Goal: Task Accomplishment & Management: Manage account settings

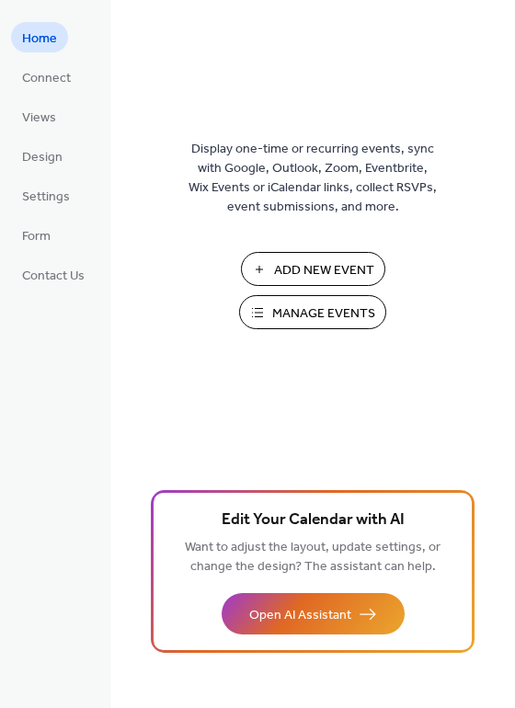
click at [298, 312] on span "Manage Events" at bounding box center [323, 313] width 103 height 19
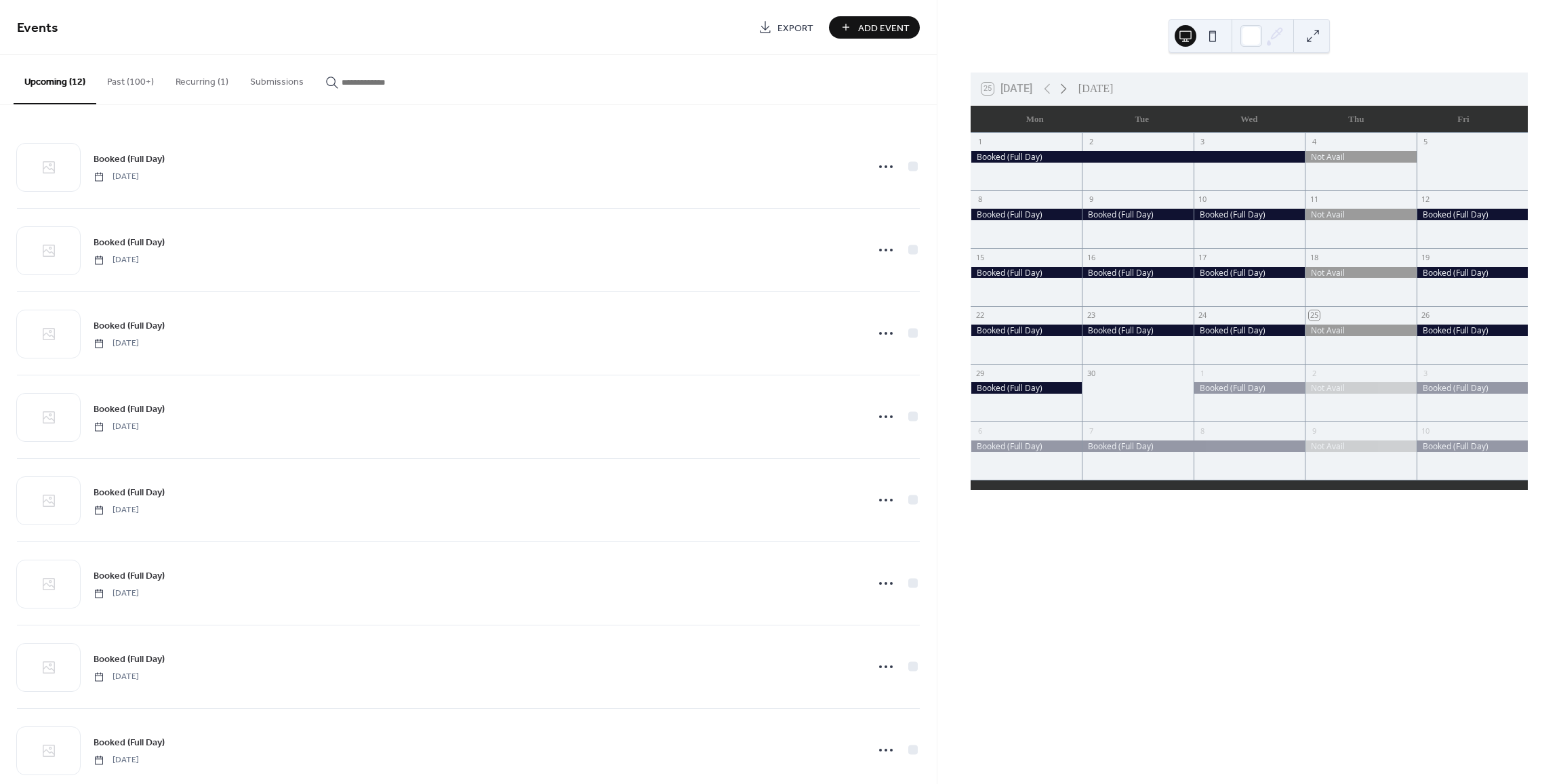
click at [1068, 92] on icon at bounding box center [1064, 89] width 16 height 16
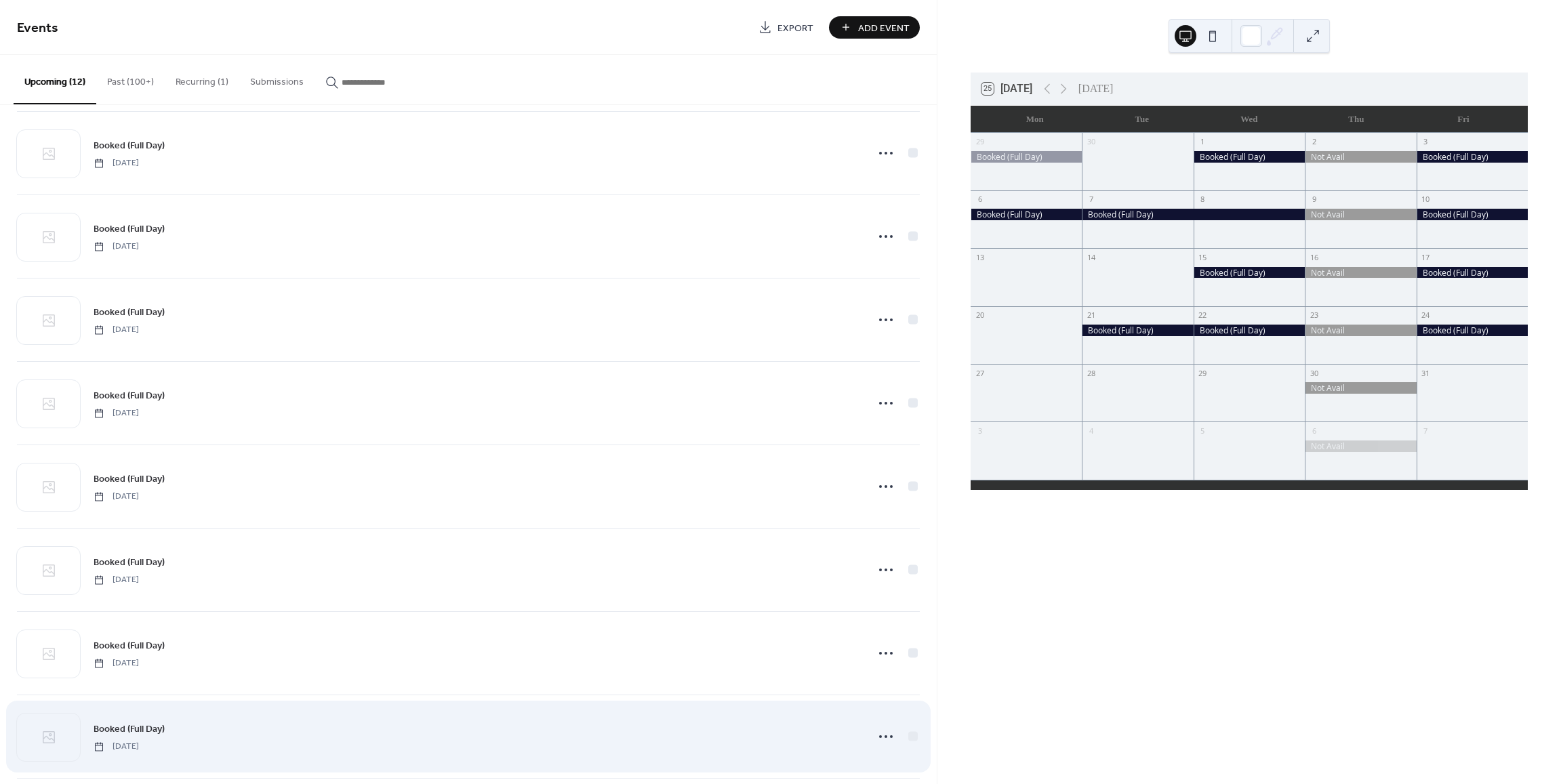
scroll to position [288, 0]
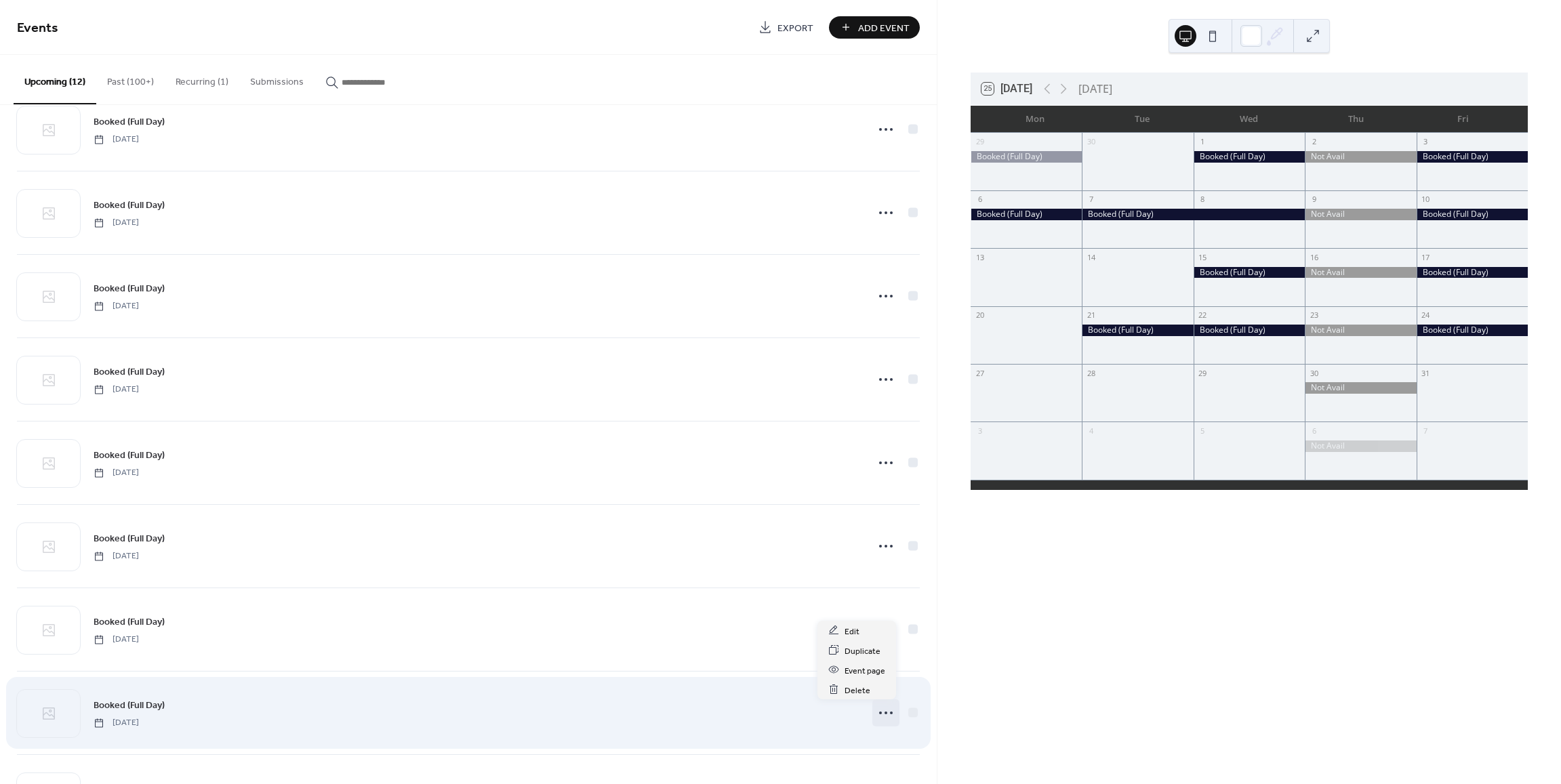
click at [883, 712] on icon at bounding box center [885, 712] width 21 height 21
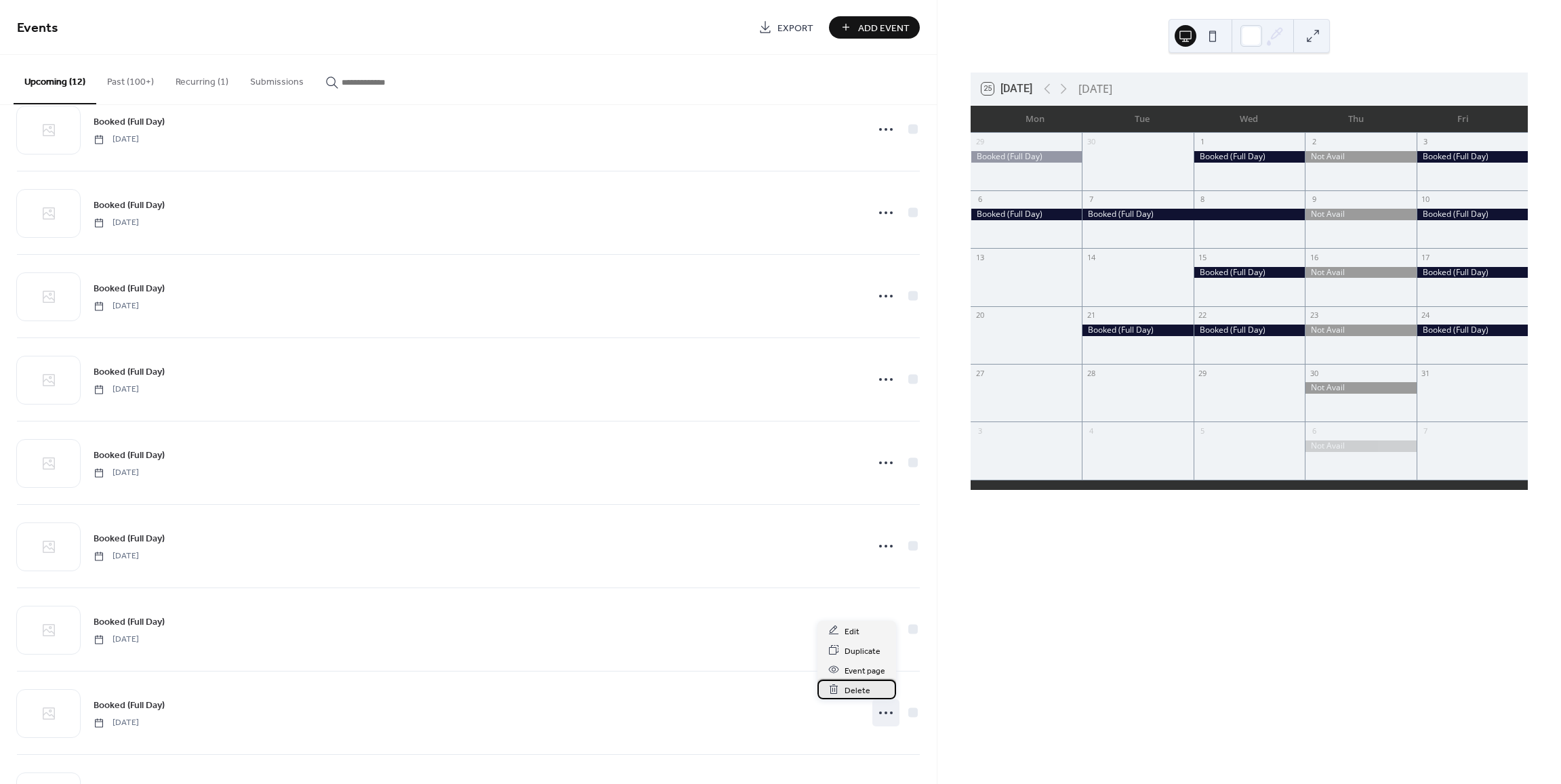
click at [857, 690] on span "Delete" at bounding box center [857, 690] width 26 height 14
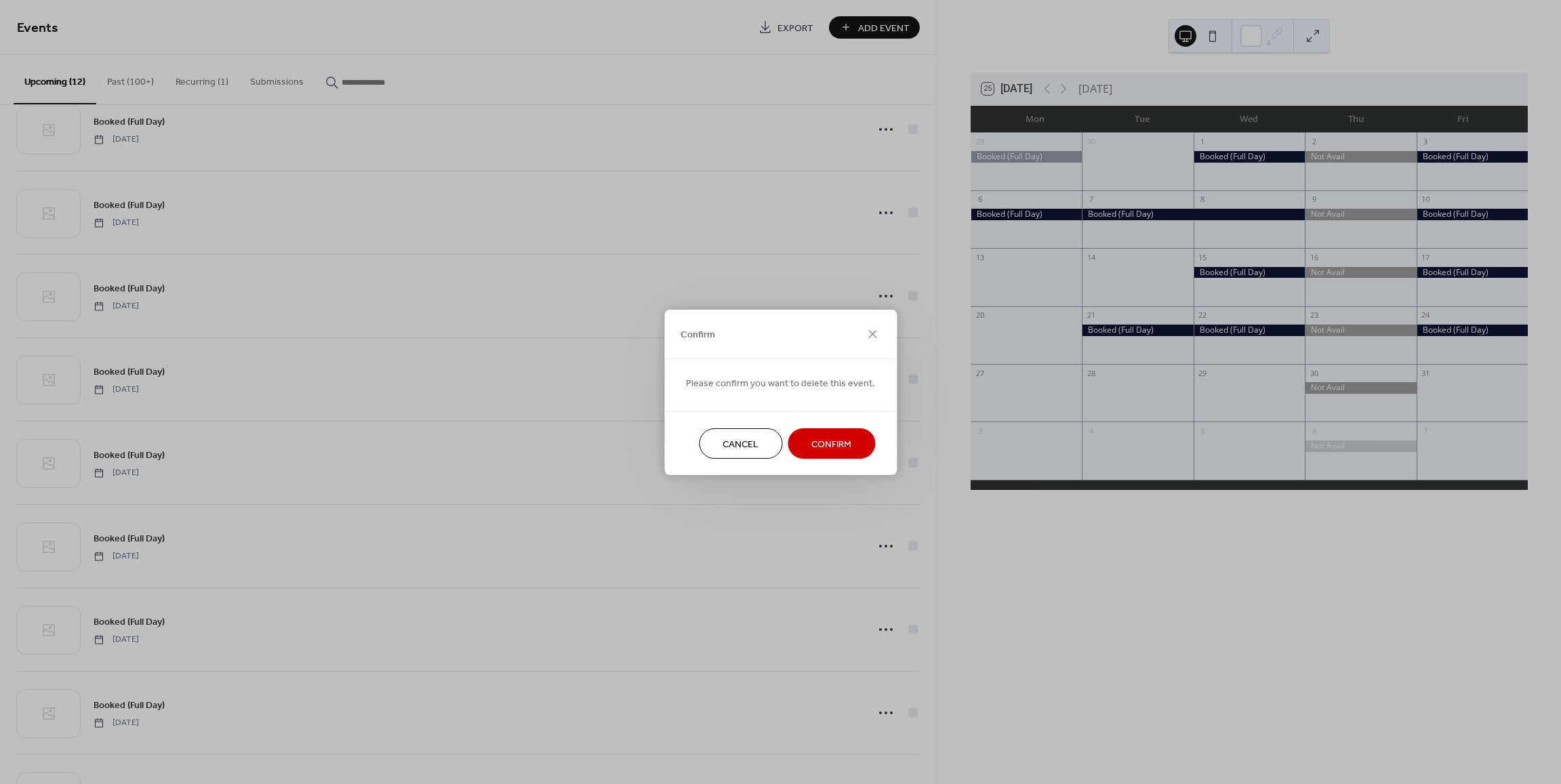
click at [842, 444] on span "Confirm" at bounding box center [831, 444] width 40 height 14
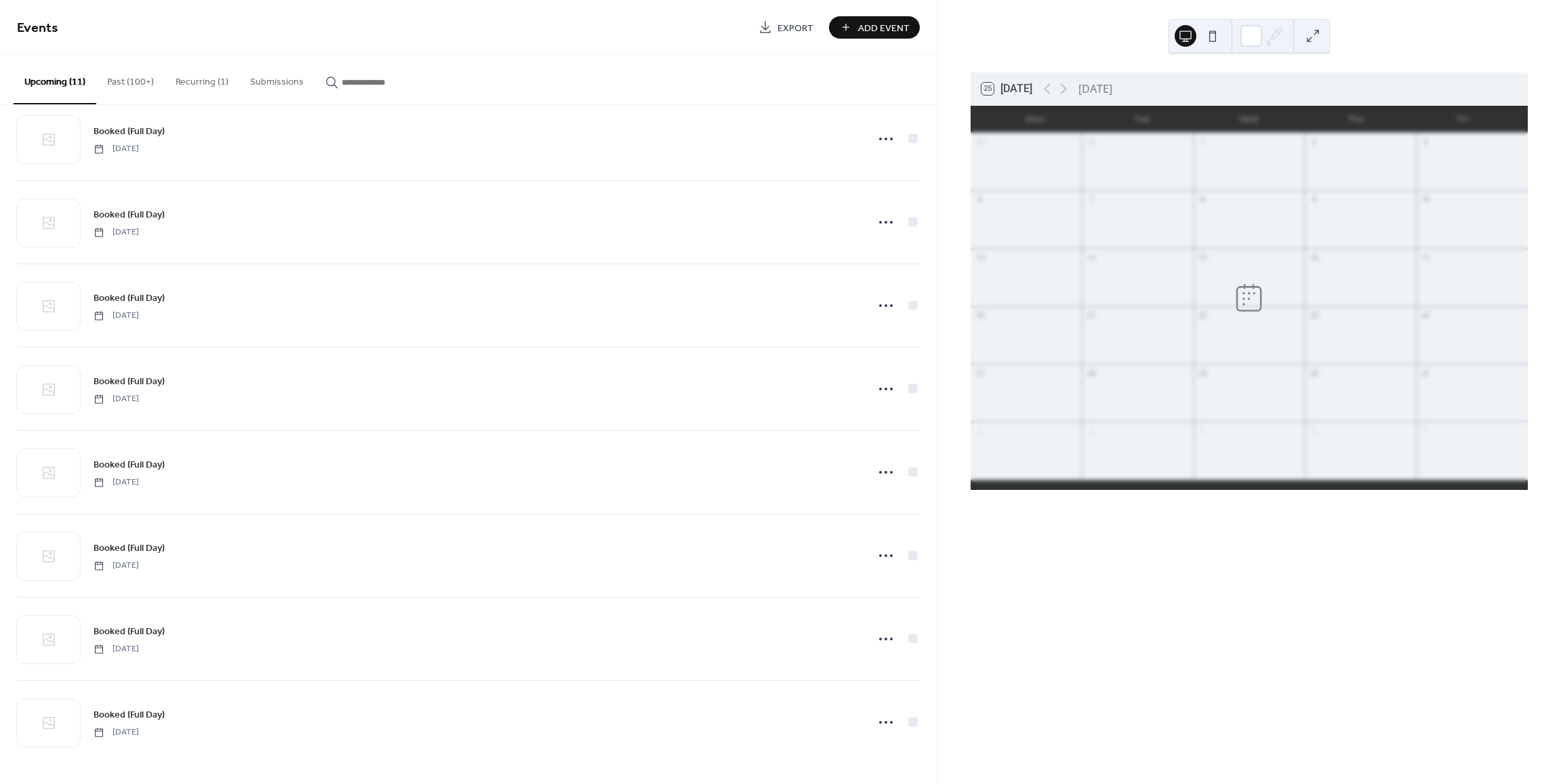
scroll to position [278, 0]
